Goal: Information Seeking & Learning: Find contact information

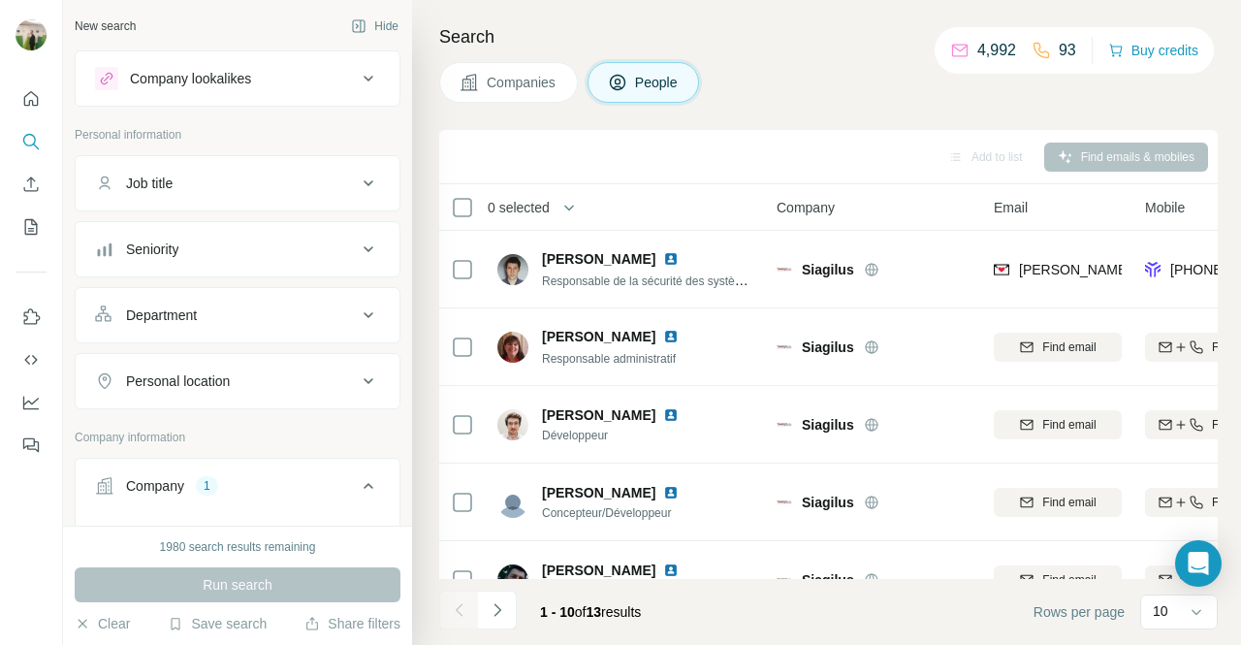
scroll to position [137, 0]
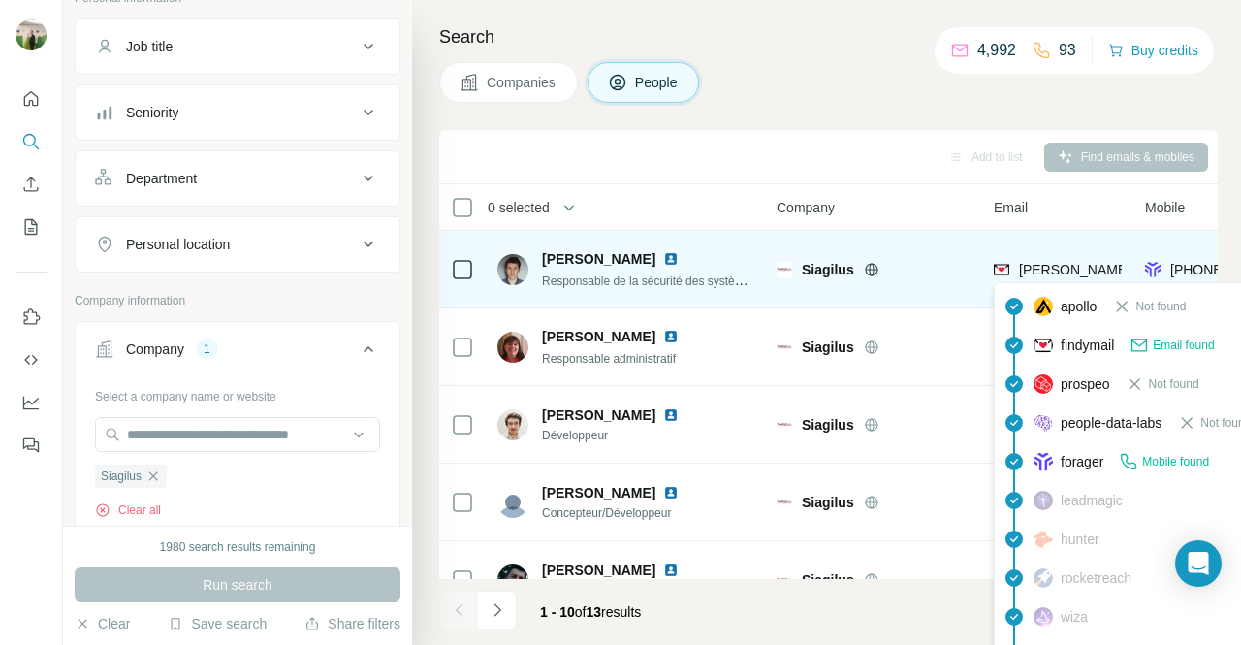
click at [1087, 266] on span "[PERSON_NAME][EMAIL_ADDRESS][PERSON_NAME][DOMAIN_NAME]" at bounding box center [1246, 270] width 454 height 16
copy span "[PERSON_NAME][EMAIL_ADDRESS][PERSON_NAME][DOMAIN_NAME]"
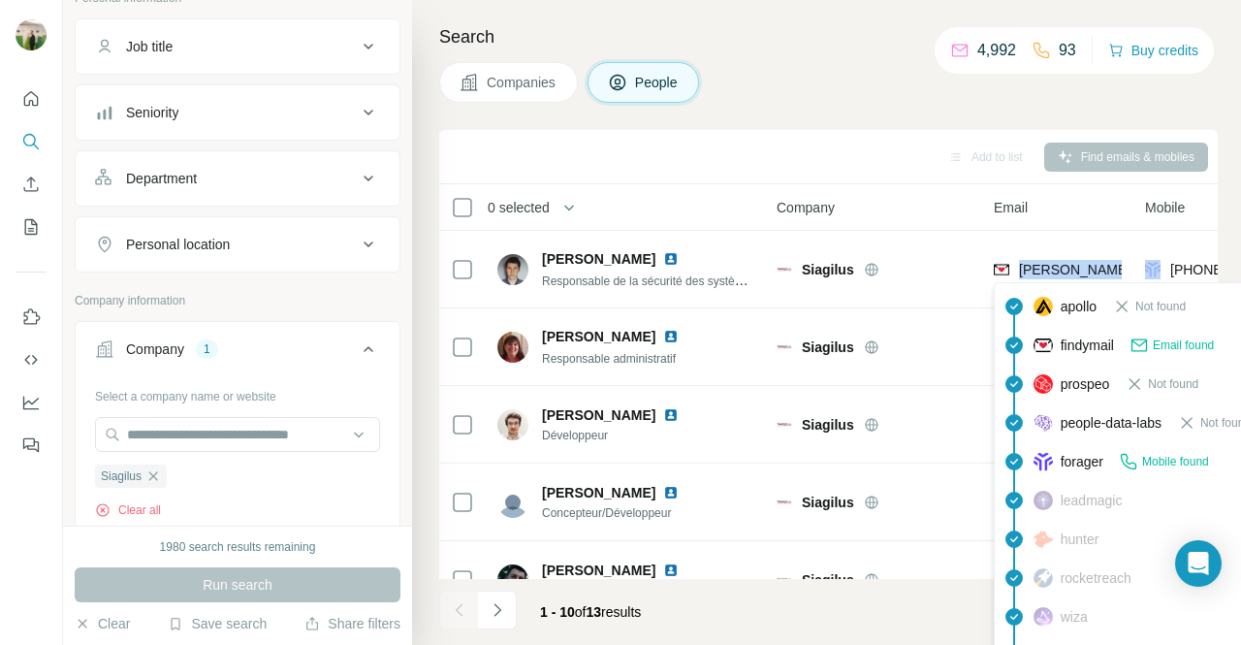
copy span "[PERSON_NAME][EMAIL_ADDRESS][PERSON_NAME][DOMAIN_NAME]"
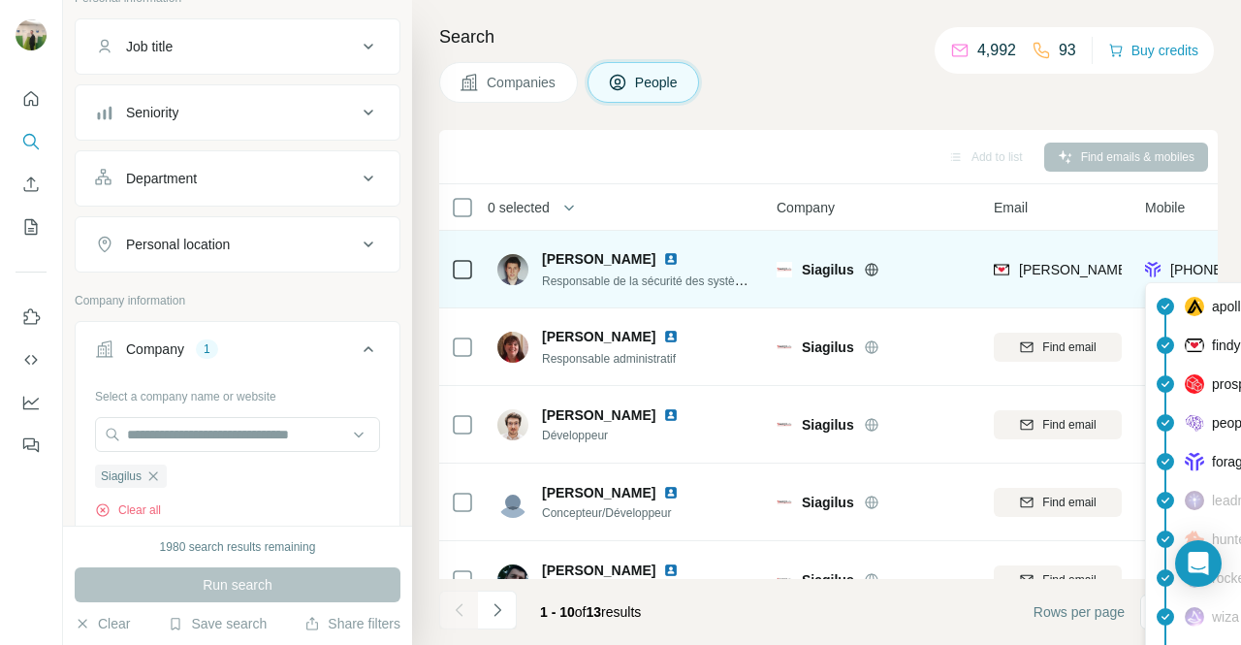
click at [1194, 266] on span "[PHONE_NUMBER]" at bounding box center [1231, 270] width 122 height 16
copy tr "[PHONE_NUMBER]"
click at [1202, 276] on span "[PHONE_NUMBER]" at bounding box center [1223, 269] width 107 height 19
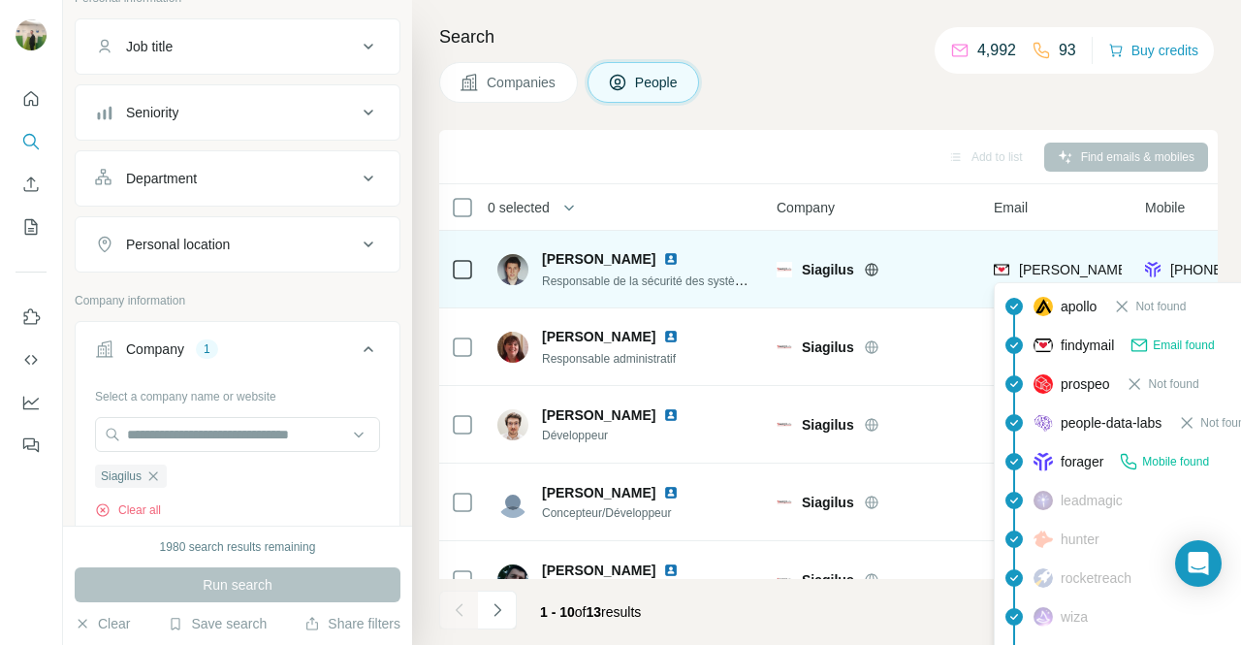
click at [1077, 270] on span "[PERSON_NAME][EMAIL_ADDRESS][PERSON_NAME][DOMAIN_NAME]" at bounding box center [1246, 270] width 454 height 16
copy span "[PERSON_NAME][EMAIL_ADDRESS][PERSON_NAME][DOMAIN_NAME]"
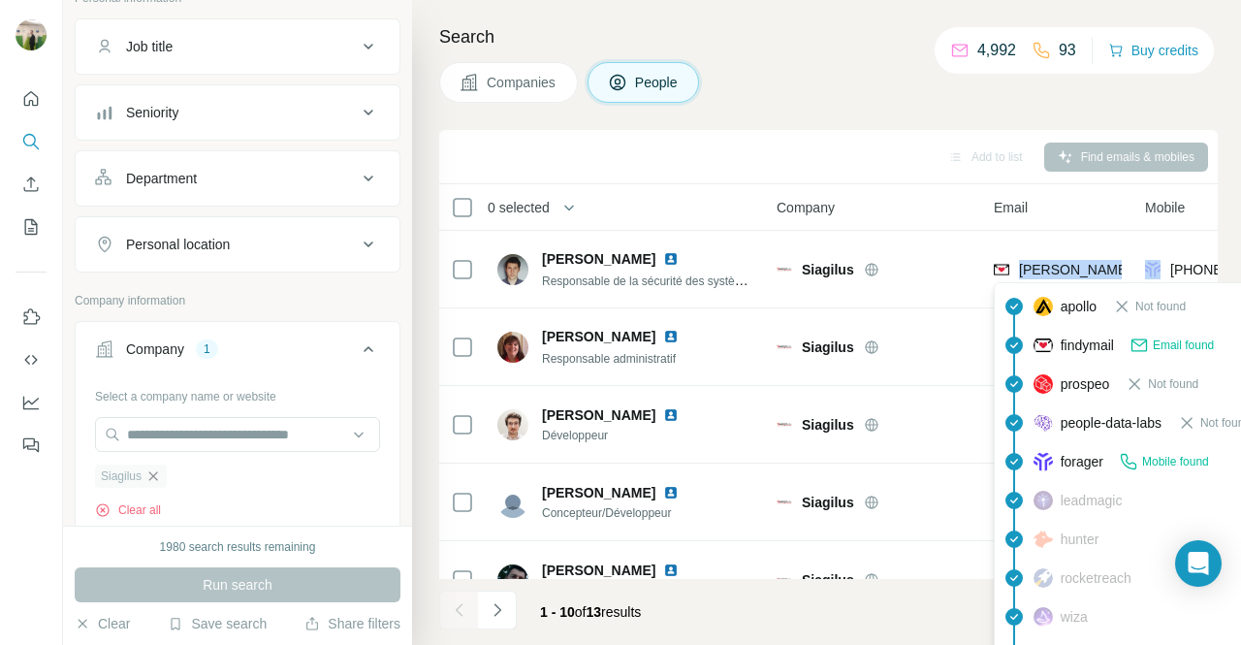
click at [161, 468] on icon "button" at bounding box center [153, 476] width 16 height 16
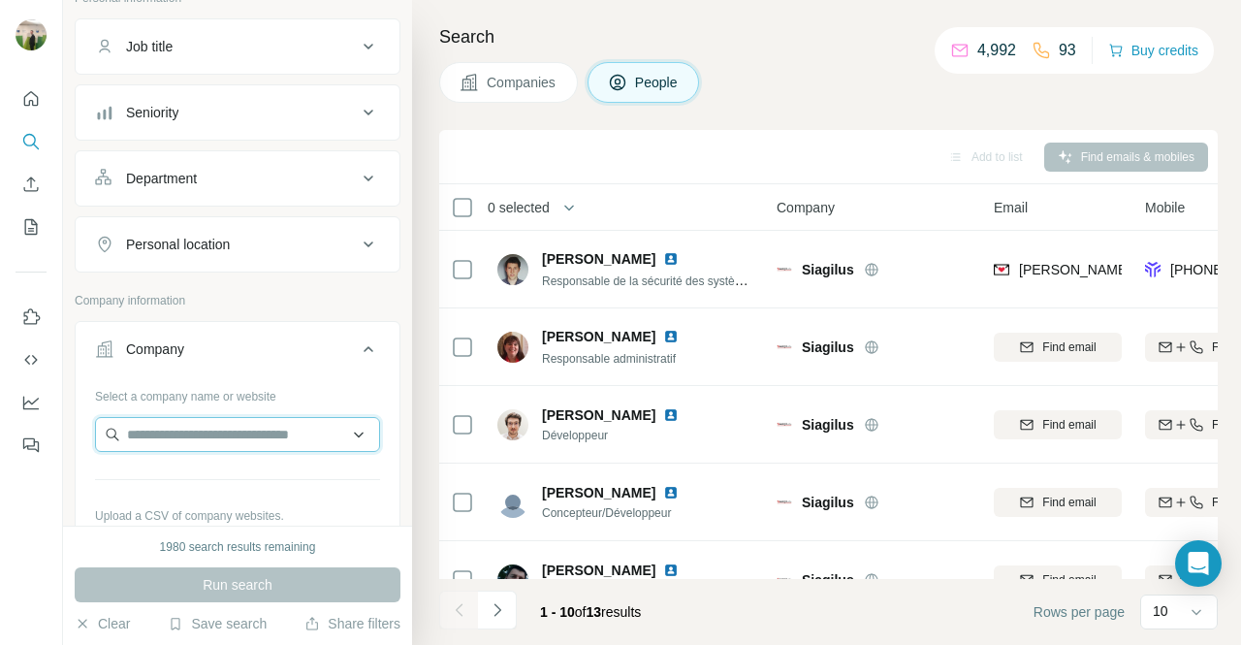
click at [178, 431] on input "text" at bounding box center [237, 434] width 285 height 35
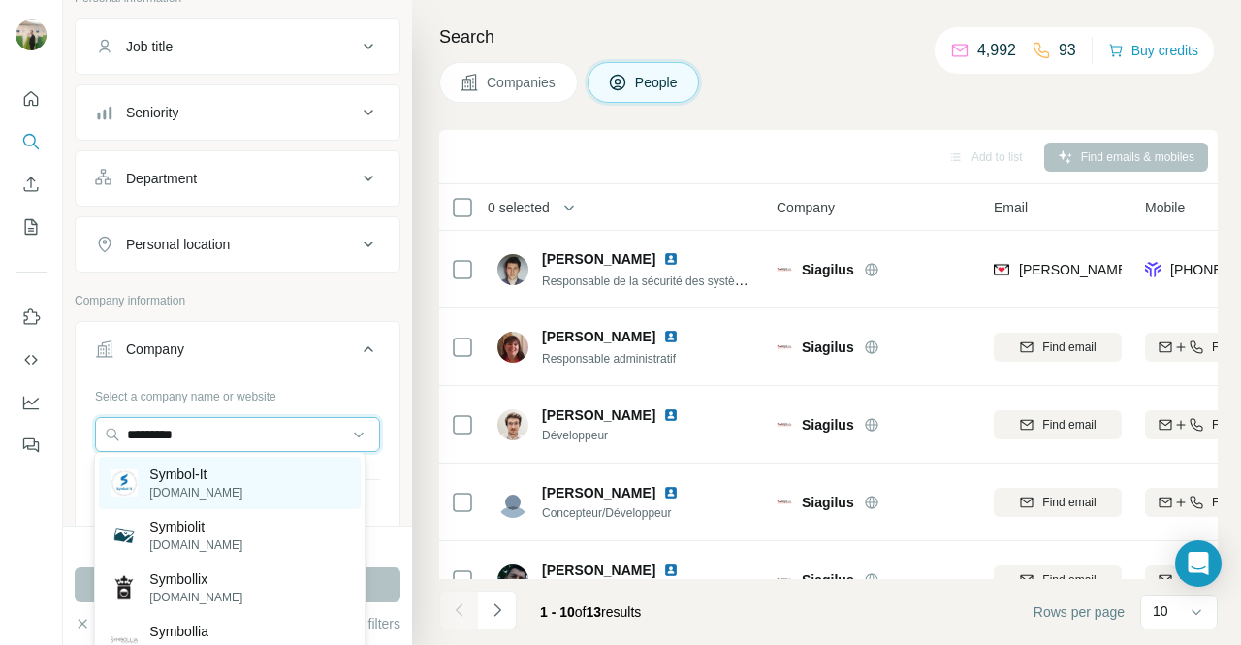
type input "*********"
click at [251, 479] on div "Symbol-It [DOMAIN_NAME]" at bounding box center [229, 483] width 261 height 52
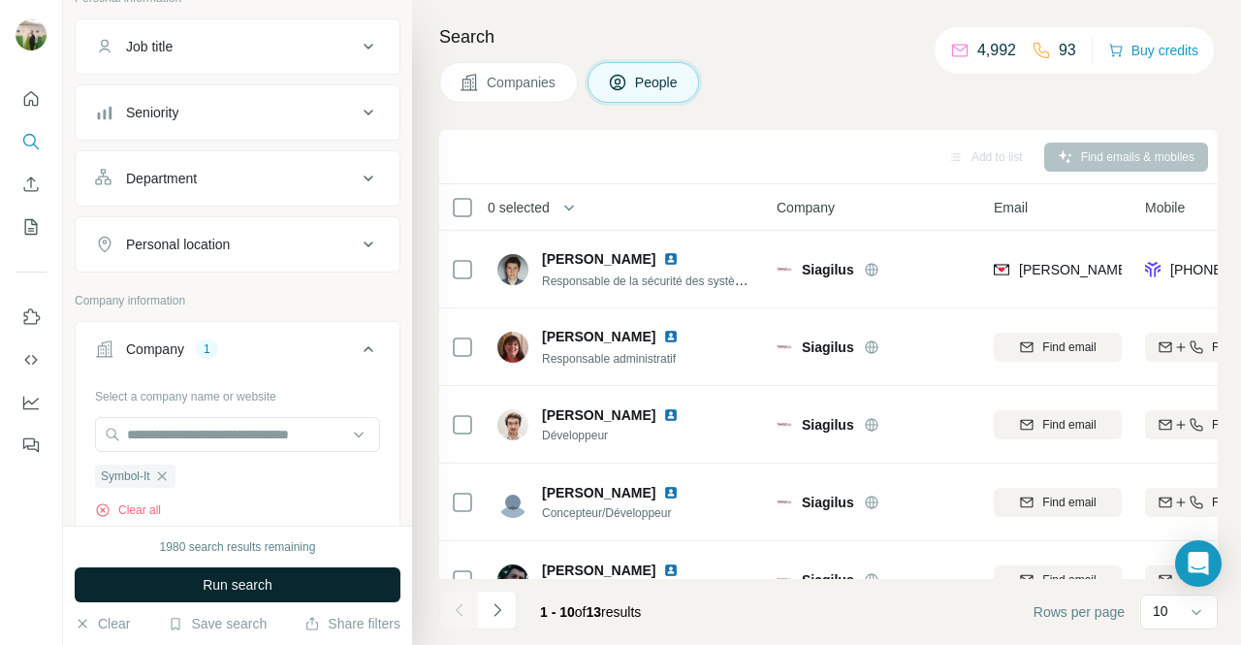
click at [304, 574] on button "Run search" at bounding box center [238, 584] width 326 height 35
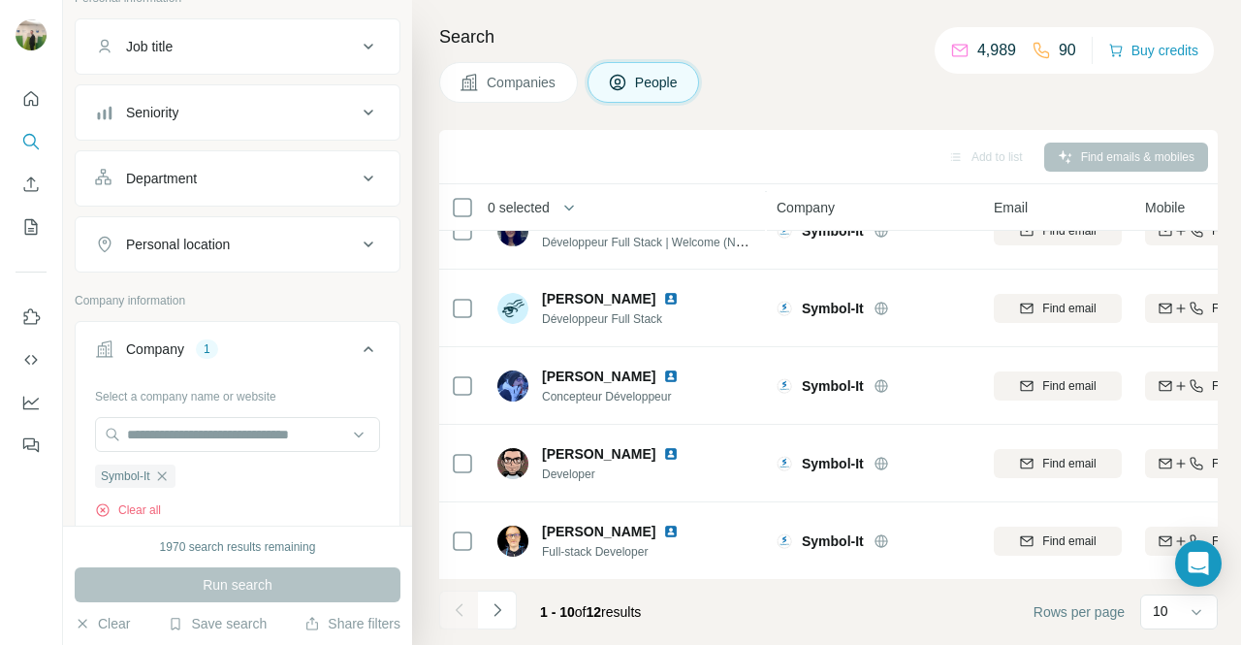
scroll to position [436, 0]
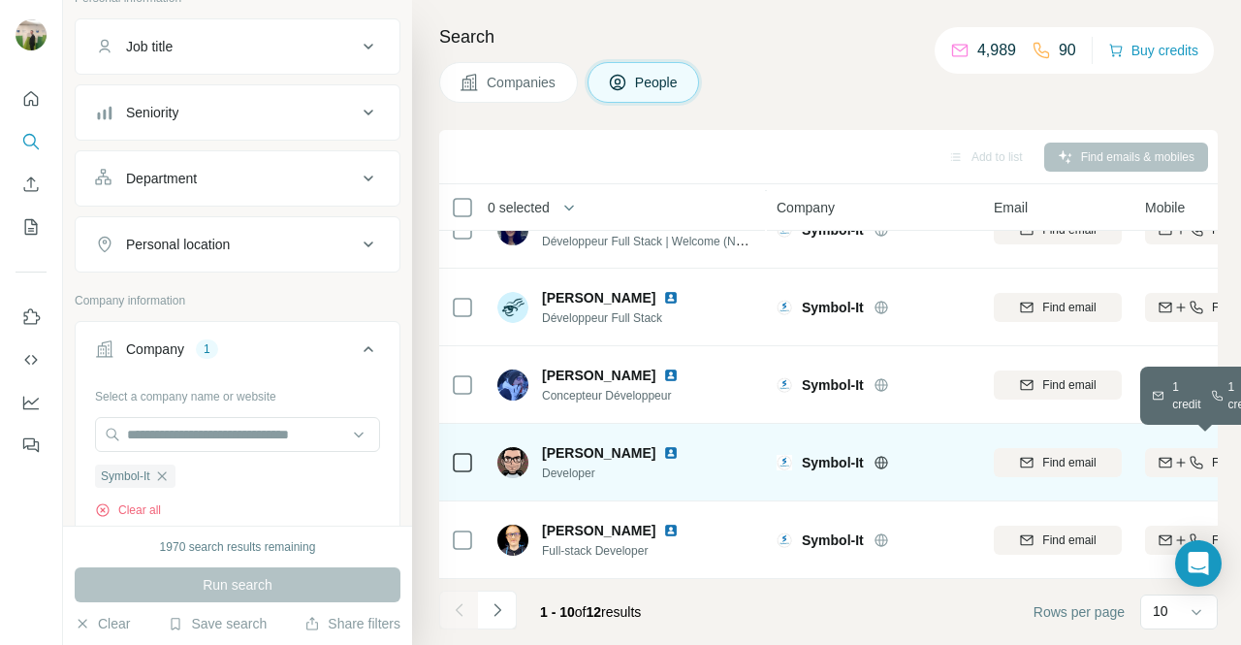
click at [1161, 455] on icon "button" at bounding box center [1165, 463] width 16 height 16
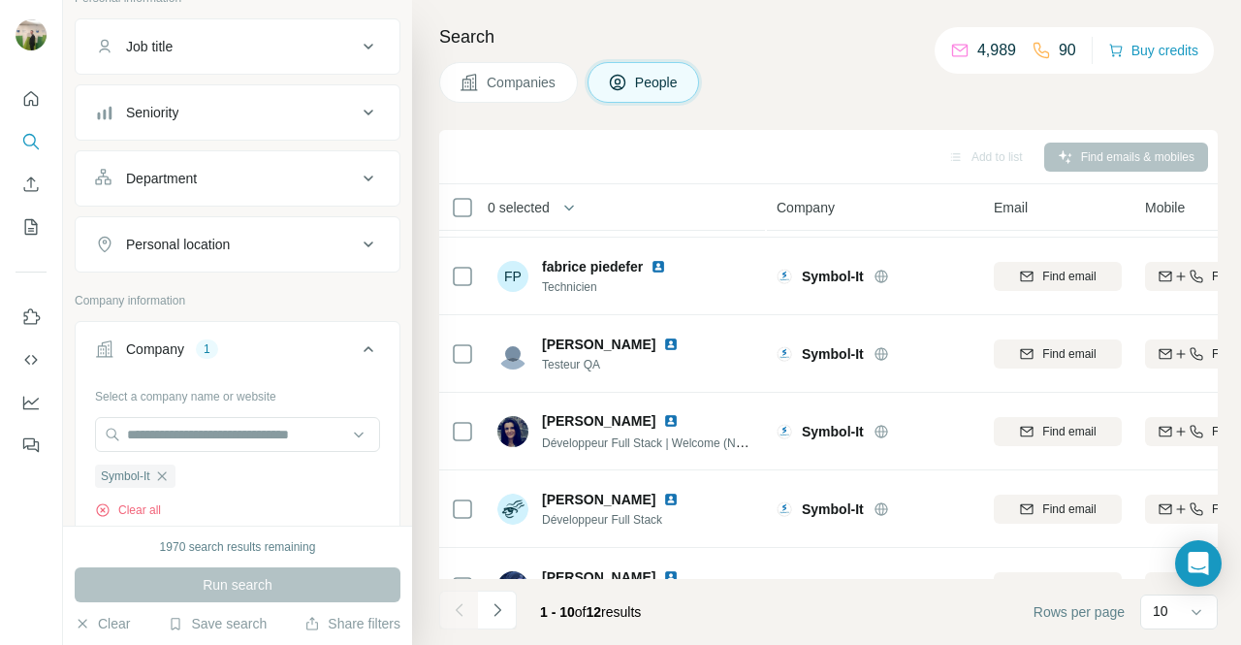
scroll to position [0, 0]
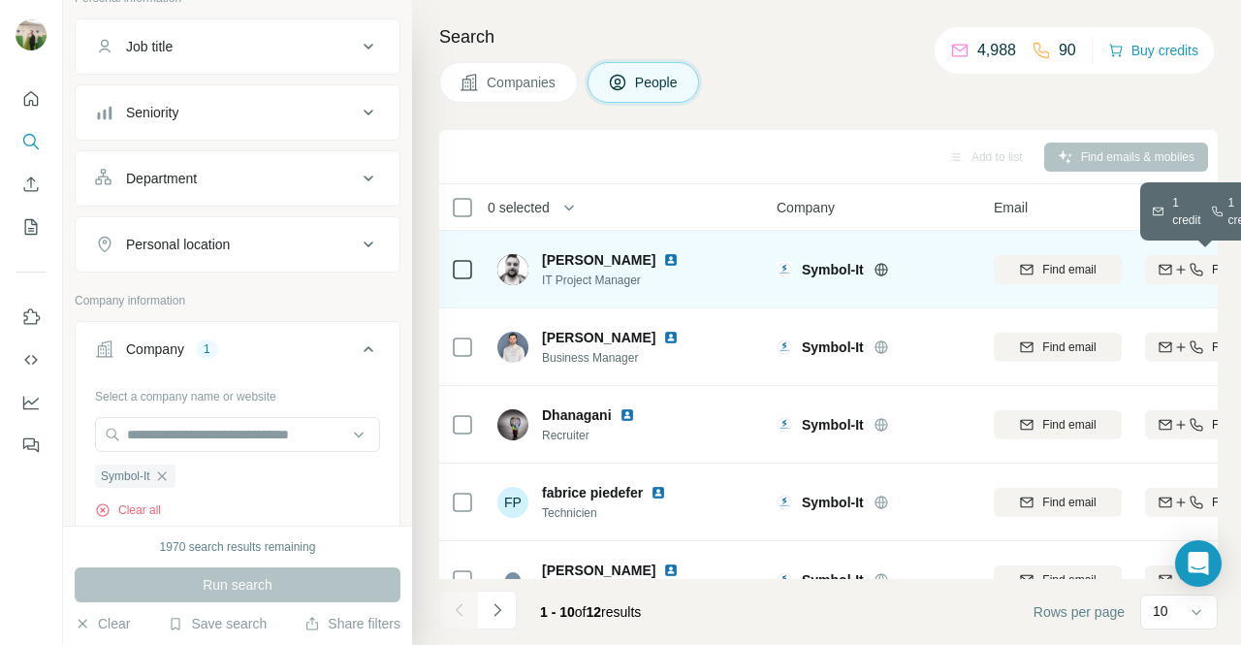
click at [1154, 267] on div "Find both" at bounding box center [1209, 269] width 128 height 17
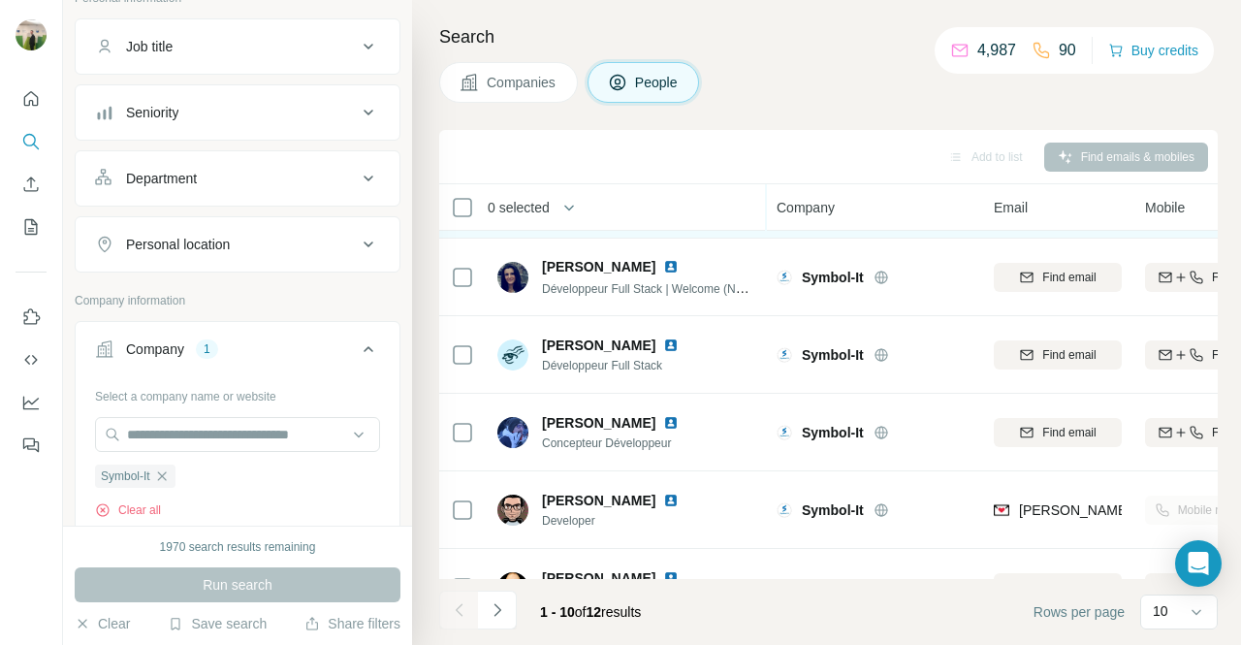
scroll to position [436, 0]
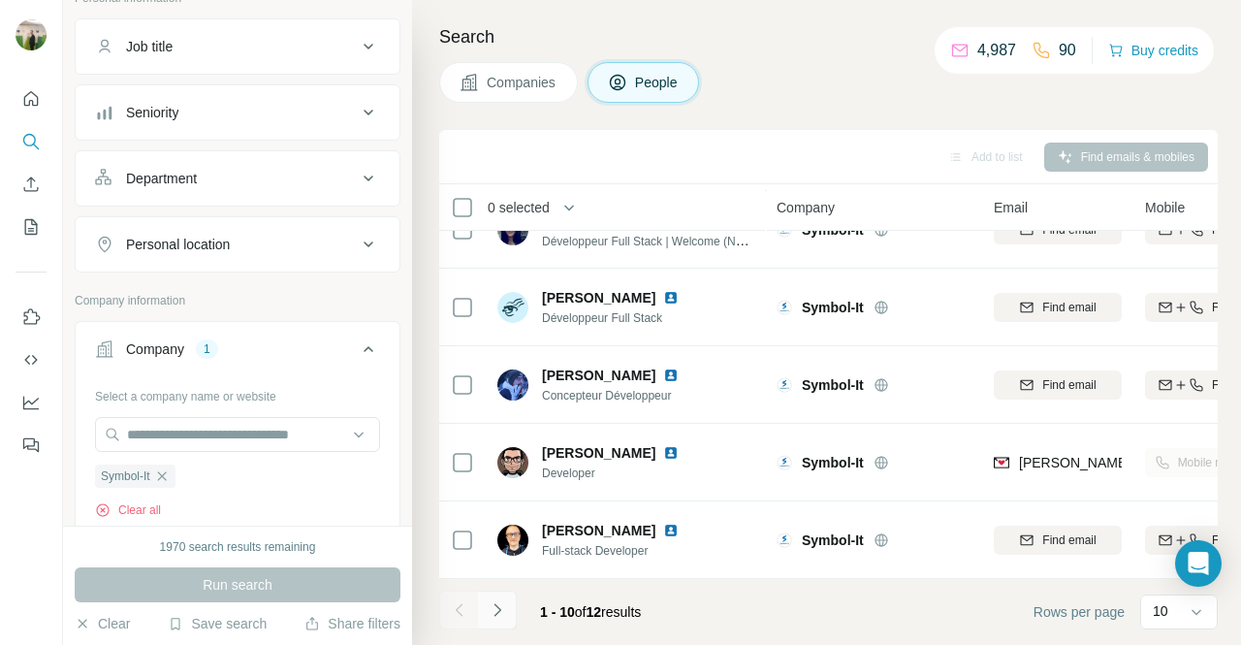
click at [490, 610] on icon "Navigate to next page" at bounding box center [497, 609] width 19 height 19
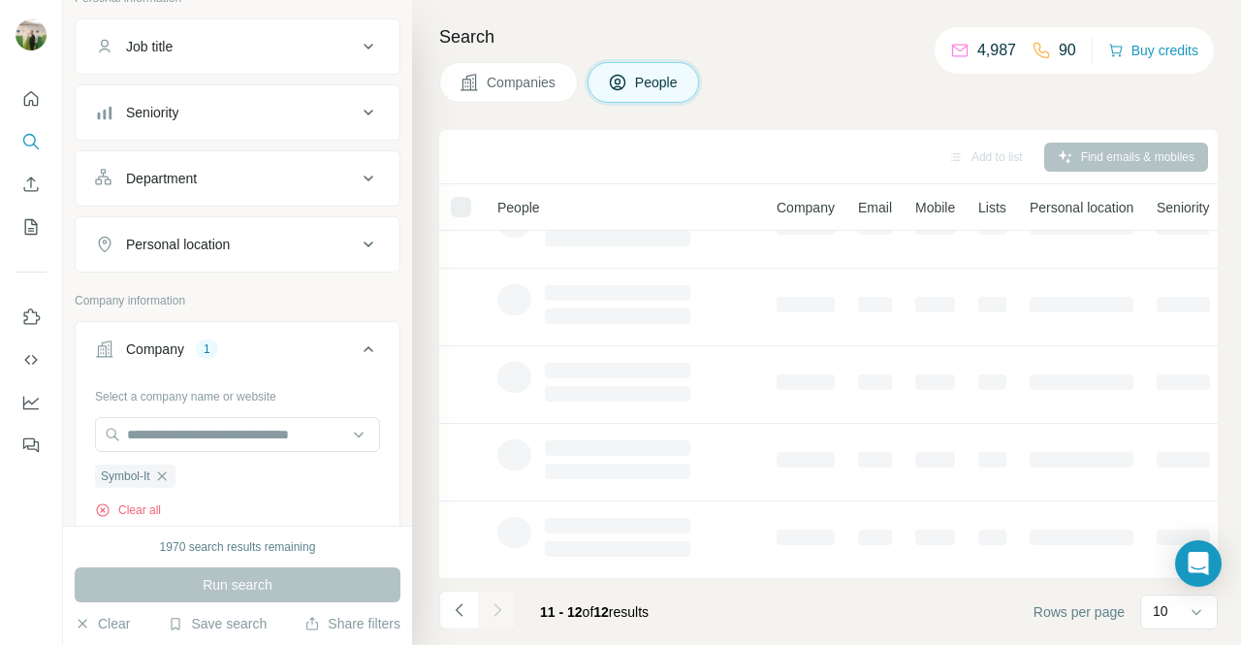
scroll to position [0, 0]
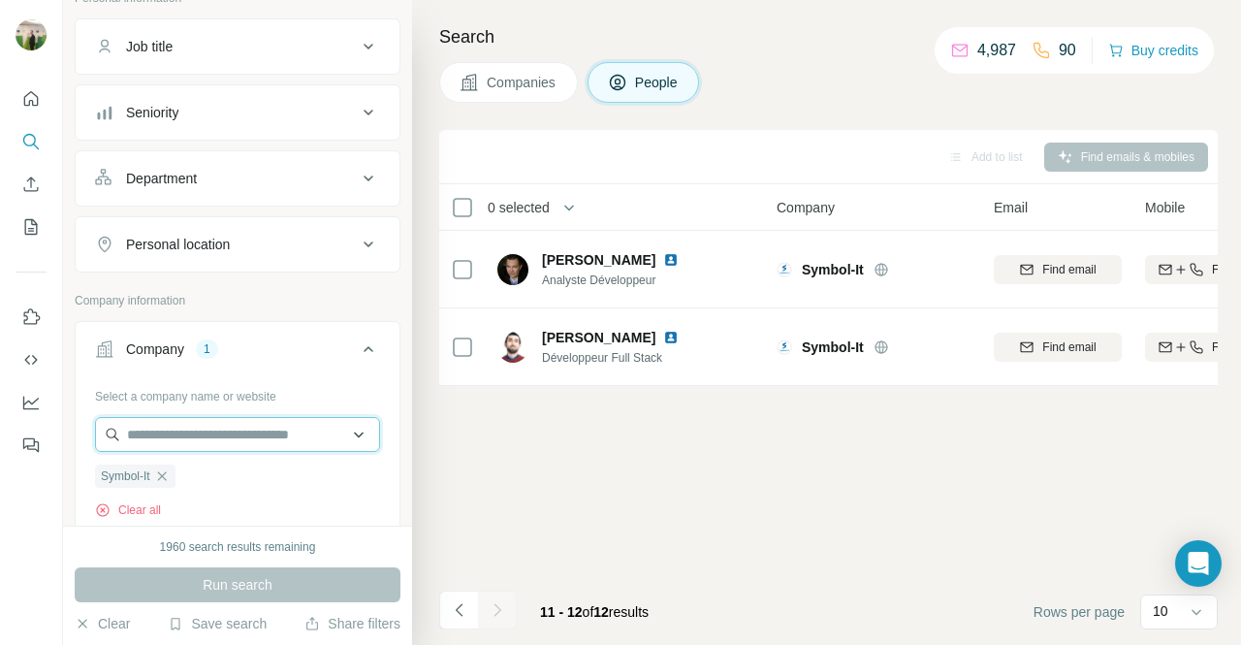
click at [235, 425] on input "text" at bounding box center [237, 434] width 285 height 35
click at [220, 544] on div "1960 search results remaining" at bounding box center [238, 546] width 156 height 17
click at [166, 473] on icon "button" at bounding box center [162, 476] width 16 height 16
click at [196, 420] on input "text" at bounding box center [237, 434] width 285 height 35
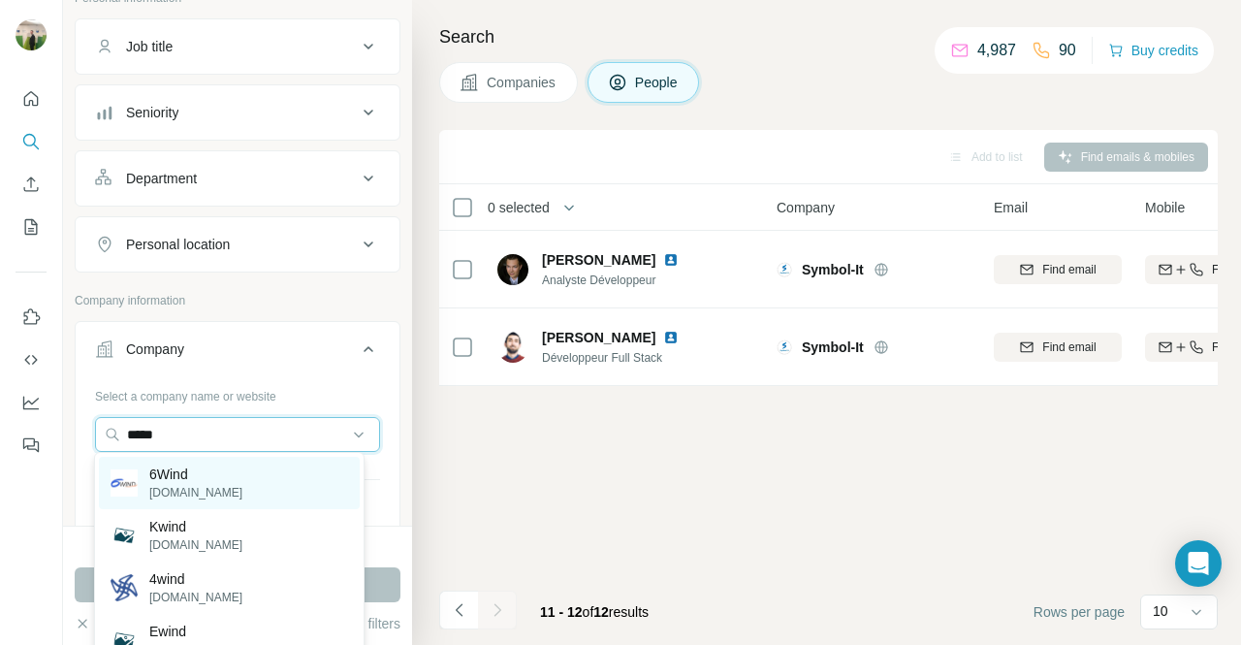
type input "*****"
click at [234, 476] on div "6Wind [DOMAIN_NAME]" at bounding box center [229, 483] width 261 height 52
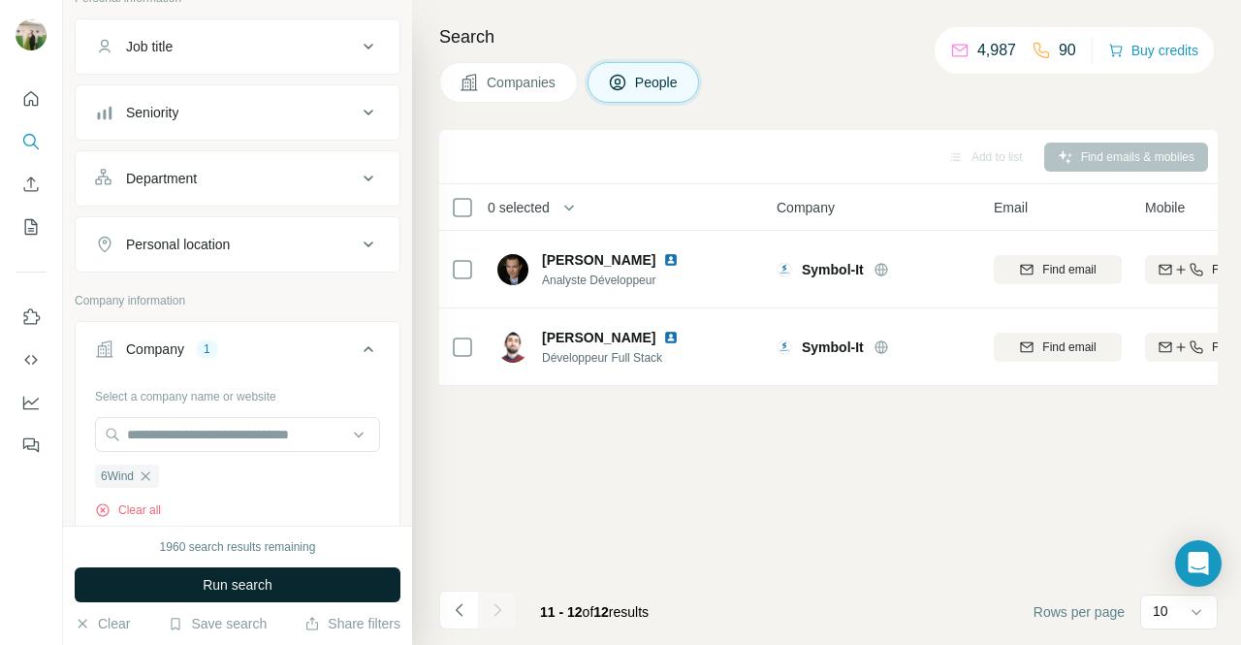
click at [334, 572] on button "Run search" at bounding box center [238, 584] width 326 height 35
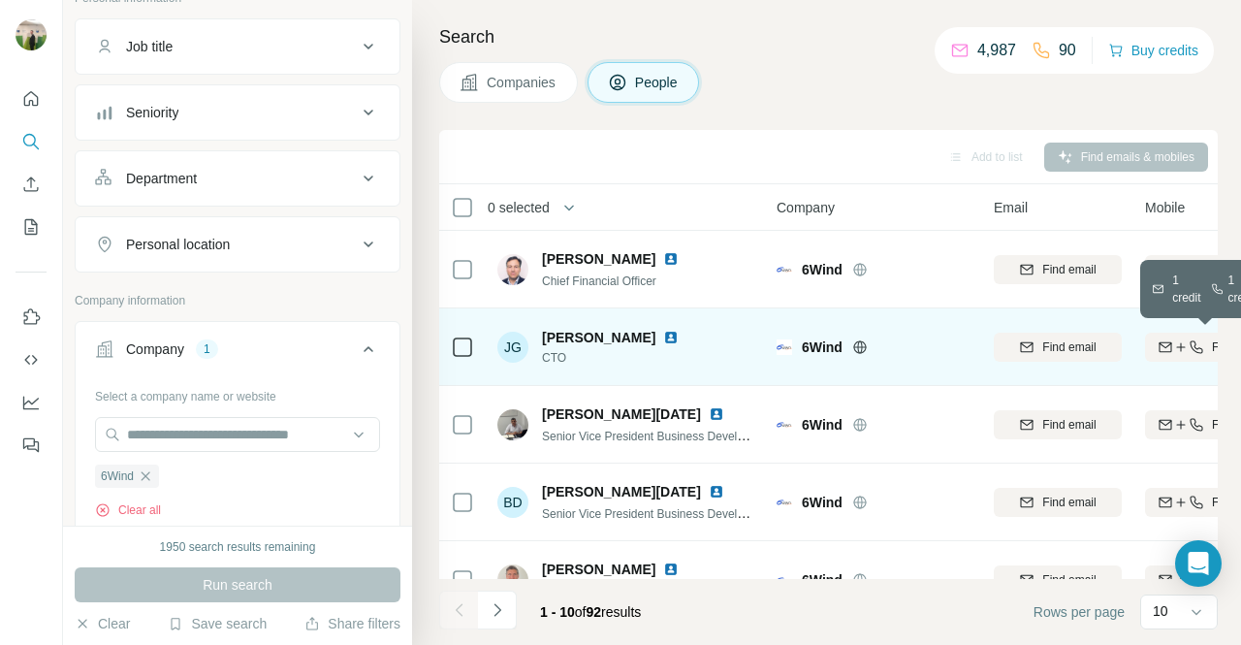
click at [1163, 356] on button "Find both" at bounding box center [1209, 346] width 128 height 29
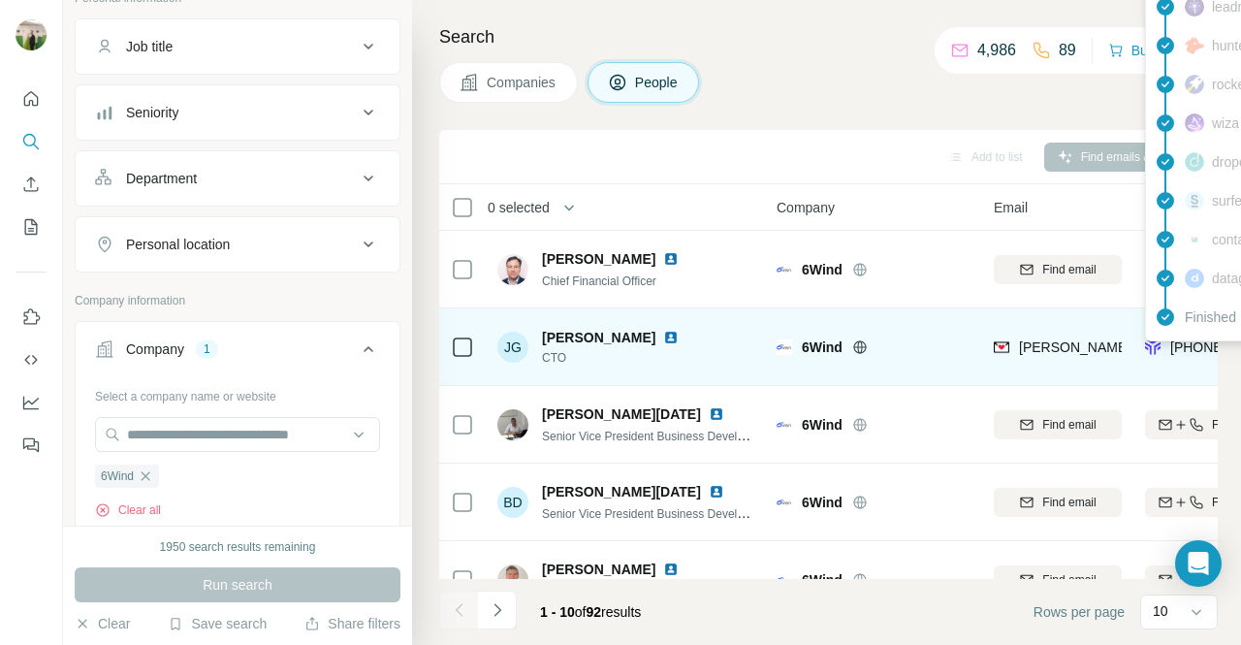
click at [1188, 349] on span "[PHONE_NUMBER]" at bounding box center [1231, 347] width 122 height 16
copy tr "[PHONE_NUMBER]"
